Goal: Information Seeking & Learning: Learn about a topic

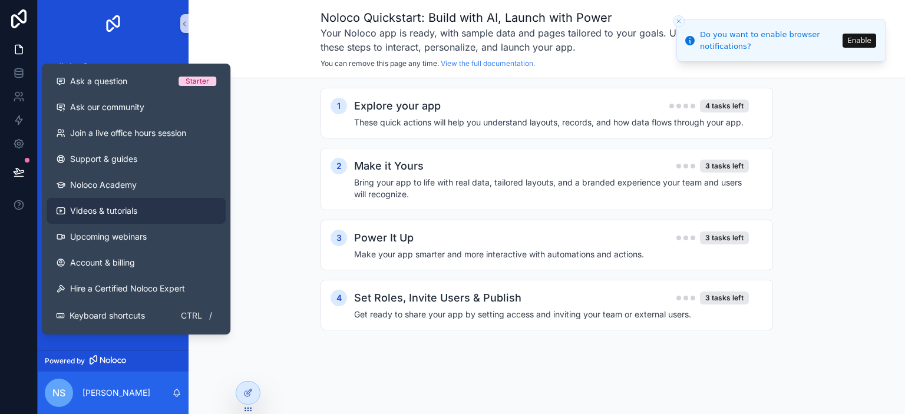
click at [110, 210] on span "Videos & tutorials" at bounding box center [103, 211] width 67 height 12
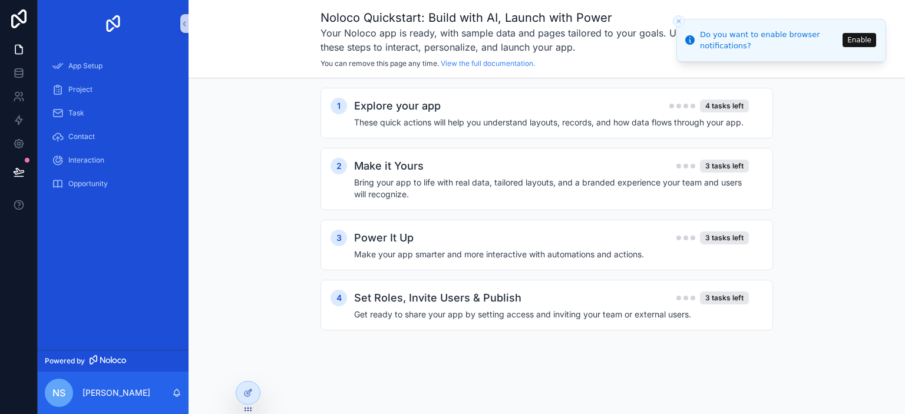
click at [857, 39] on button "Enable" at bounding box center [860, 40] width 34 height 14
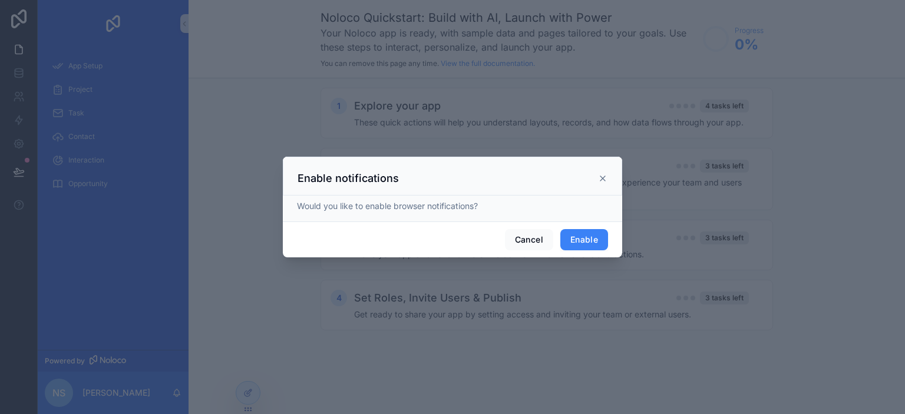
click at [580, 235] on button "Enable" at bounding box center [584, 239] width 48 height 21
